Goal: Information Seeking & Learning: Compare options

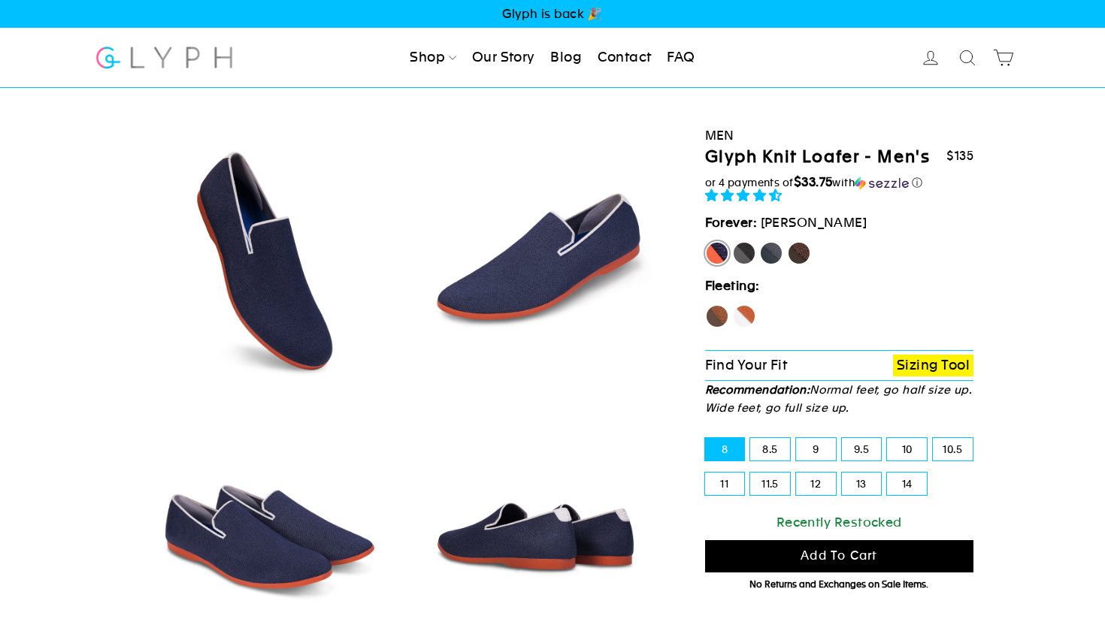
select select "highest-rating"
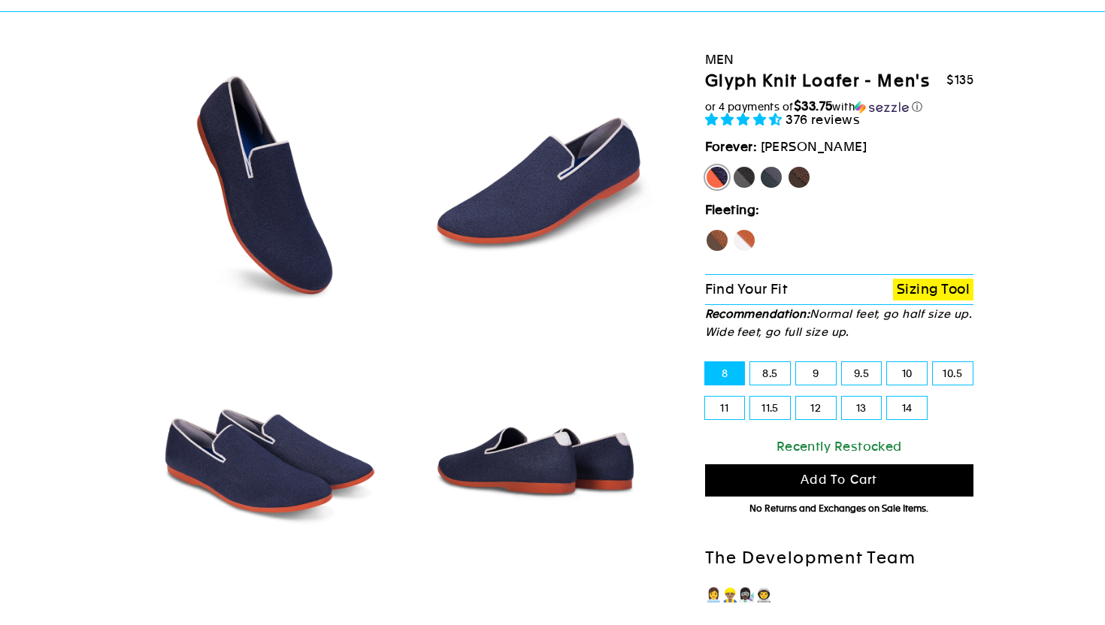
click at [801, 174] on label "Mustang" at bounding box center [799, 177] width 24 height 24
click at [788, 166] on input "Mustang" at bounding box center [787, 165] width 1 height 1
radio input "true"
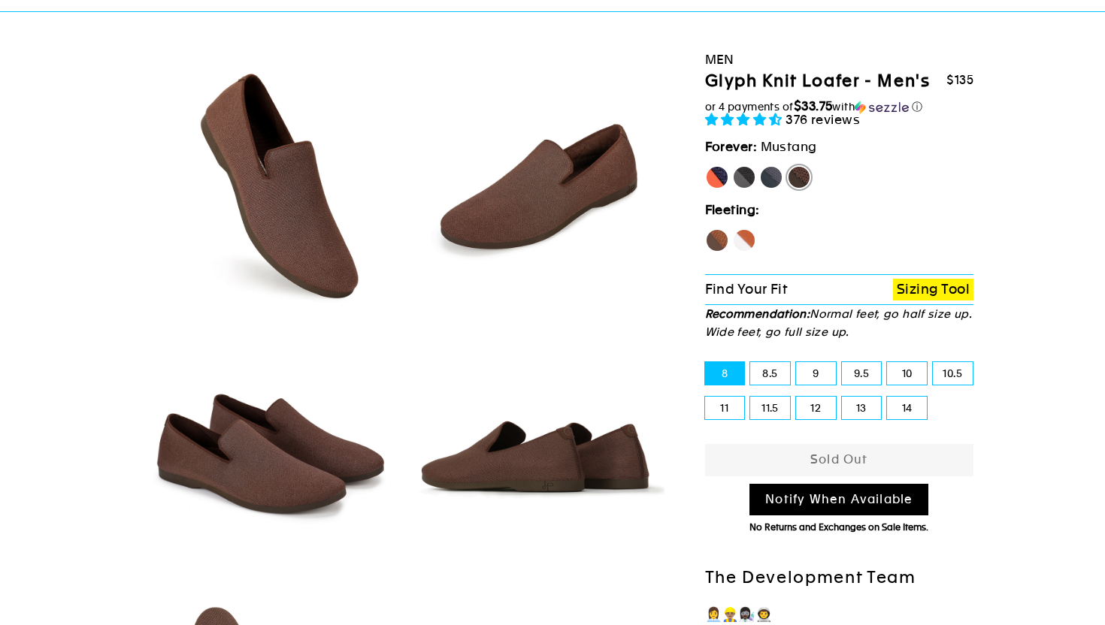
click at [773, 177] on label "Rhino" at bounding box center [771, 177] width 24 height 24
click at [760, 166] on input "Rhino" at bounding box center [759, 165] width 1 height 1
radio input "true"
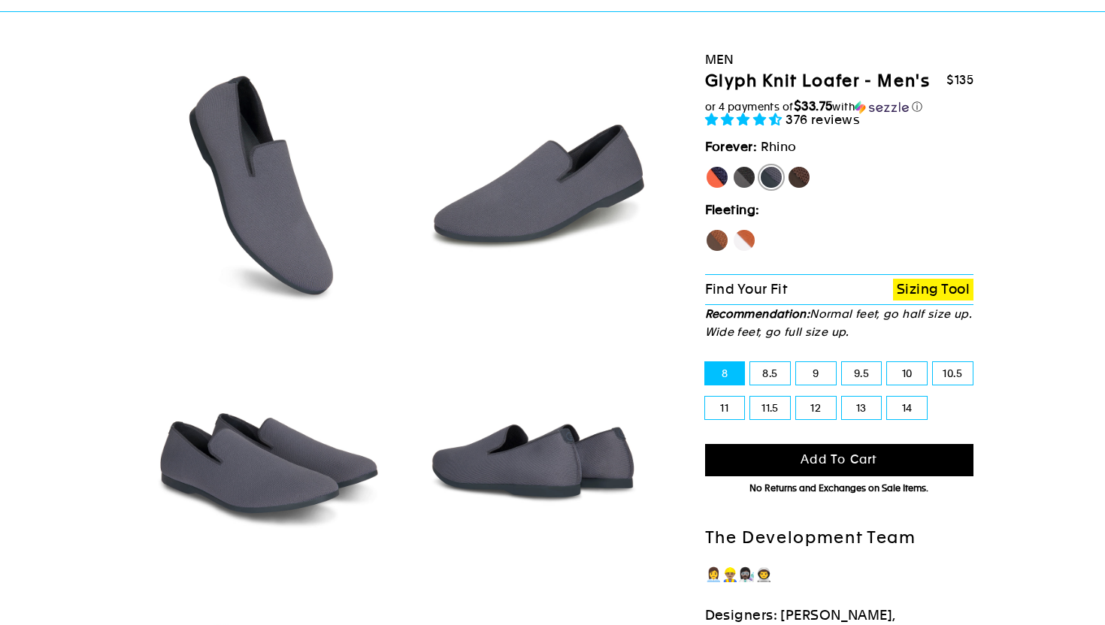
click at [746, 179] on label "Panther" at bounding box center [744, 177] width 24 height 24
click at [733, 166] on input "Panther" at bounding box center [732, 165] width 1 height 1
radio input "true"
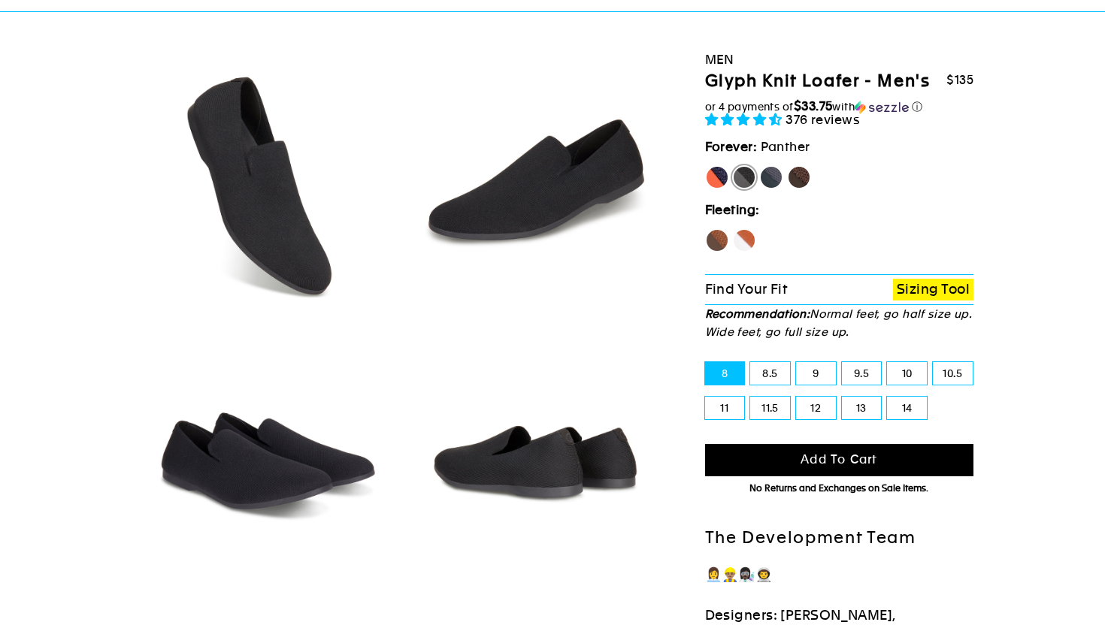
click at [722, 183] on label "[PERSON_NAME]" at bounding box center [717, 177] width 24 height 24
click at [706, 166] on input "[PERSON_NAME]" at bounding box center [705, 165] width 1 height 1
radio input "true"
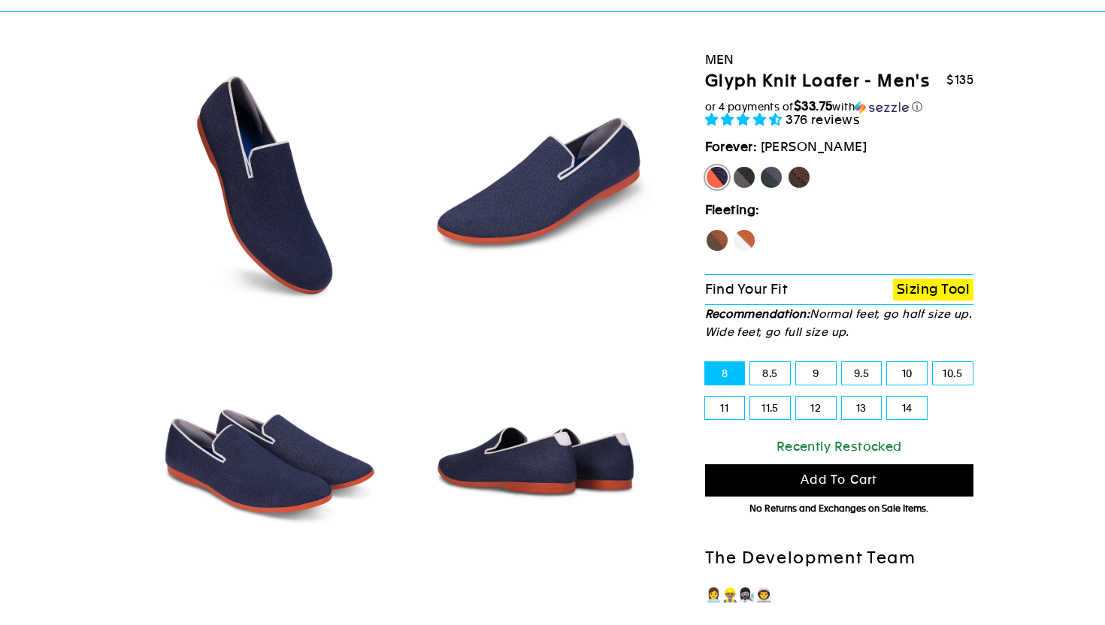
click at [718, 236] on label "Hawk" at bounding box center [717, 241] width 24 height 24
click at [706, 229] on input "Hawk" at bounding box center [705, 229] width 1 height 1
radio input "true"
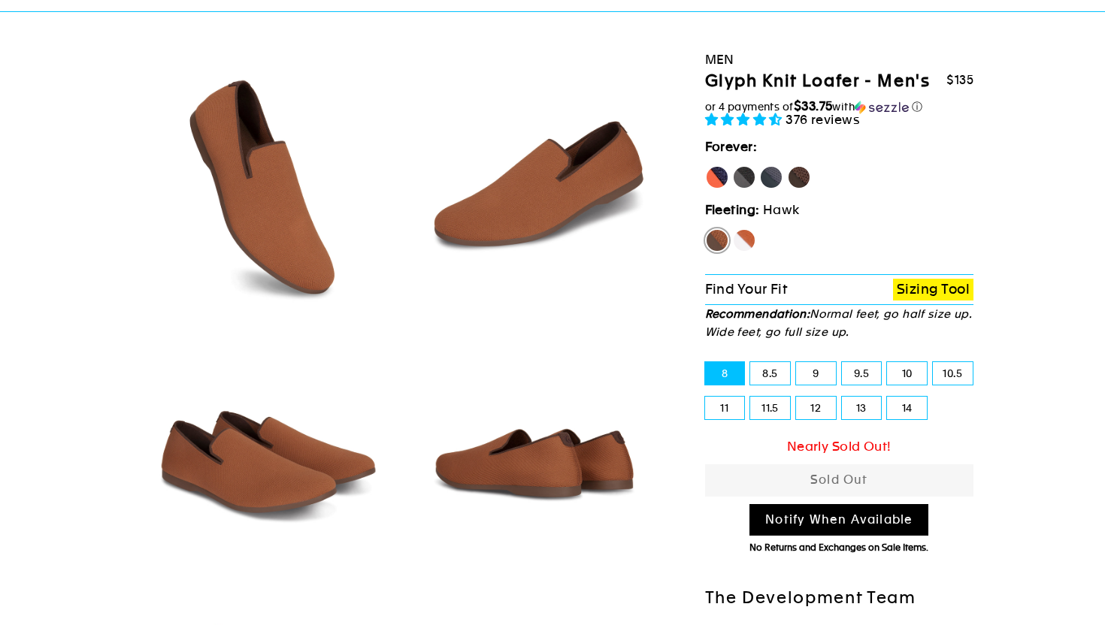
click at [746, 240] on label "Fox" at bounding box center [744, 241] width 24 height 24
click at [733, 229] on input "Fox" at bounding box center [732, 229] width 1 height 1
radio input "true"
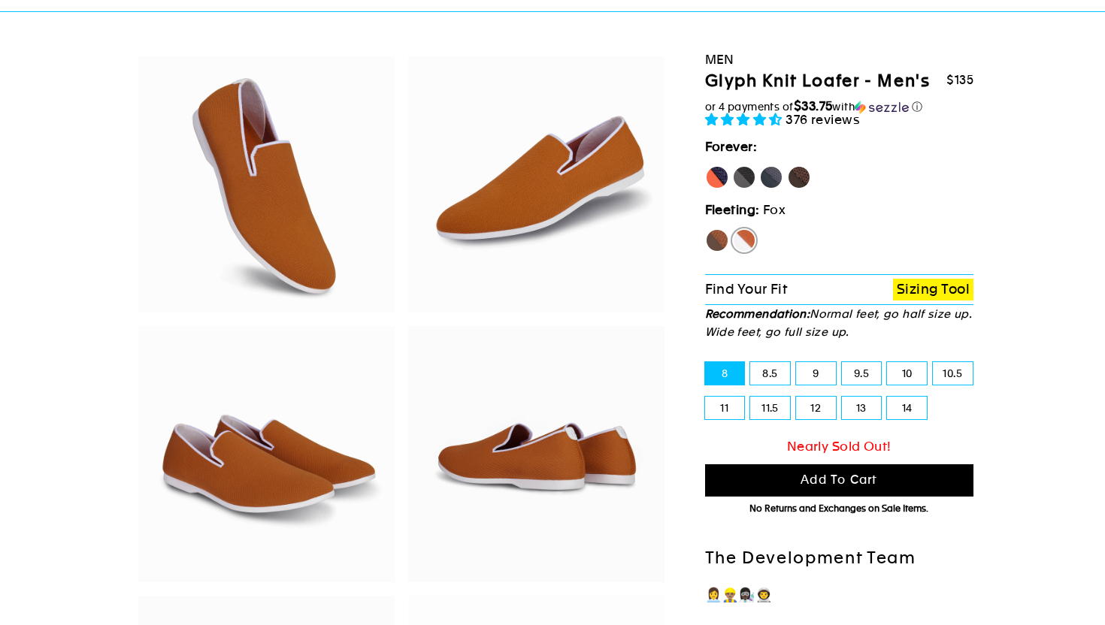
click at [803, 174] on label "Mustang" at bounding box center [799, 177] width 24 height 24
click at [788, 166] on input "Mustang" at bounding box center [787, 165] width 1 height 1
radio input "true"
